Goal: Complete application form

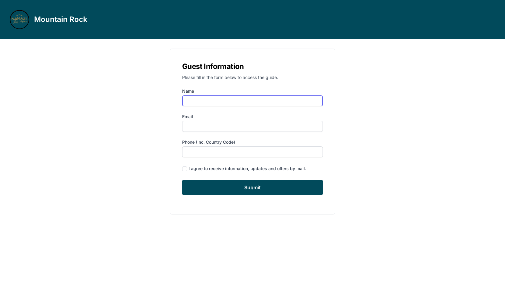
click at [190, 101] on input "Name" at bounding box center [252, 101] width 141 height 11
type input "[PERSON_NAME]"
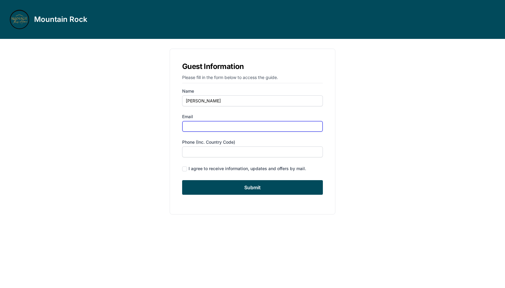
click at [211, 123] on input "Email" at bounding box center [252, 126] width 141 height 11
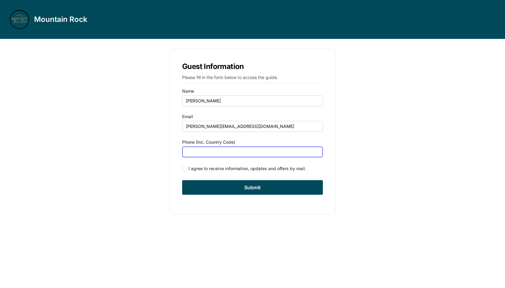
click at [222, 155] on input "Phone (inc. country code)" at bounding box center [252, 152] width 141 height 11
click at [222, 125] on input "[PERSON_NAME][EMAIL_ADDRESS][DOMAIN_NAME]" at bounding box center [252, 126] width 141 height 11
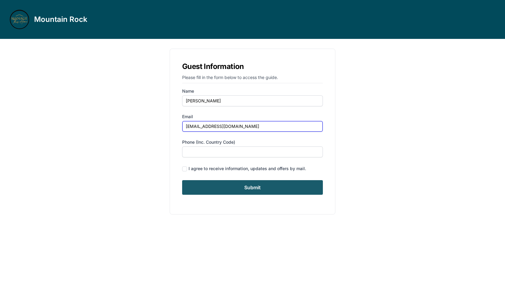
type input "[EMAIL_ADDRESS][DOMAIN_NAME]"
click at [253, 184] on input "Submit" at bounding box center [252, 187] width 141 height 15
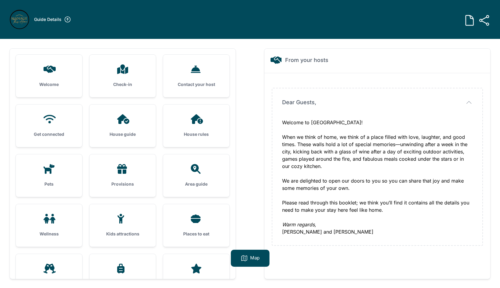
click at [112, 125] on div "House guide" at bounding box center [122, 126] width 66 height 43
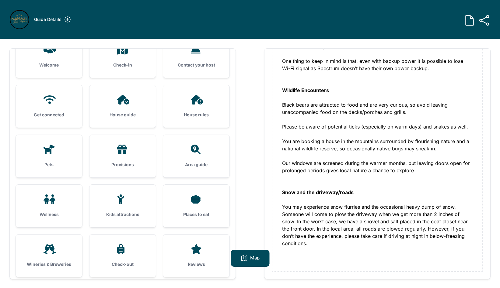
scroll to position [20, 0]
